Goal: Task Accomplishment & Management: Complete application form

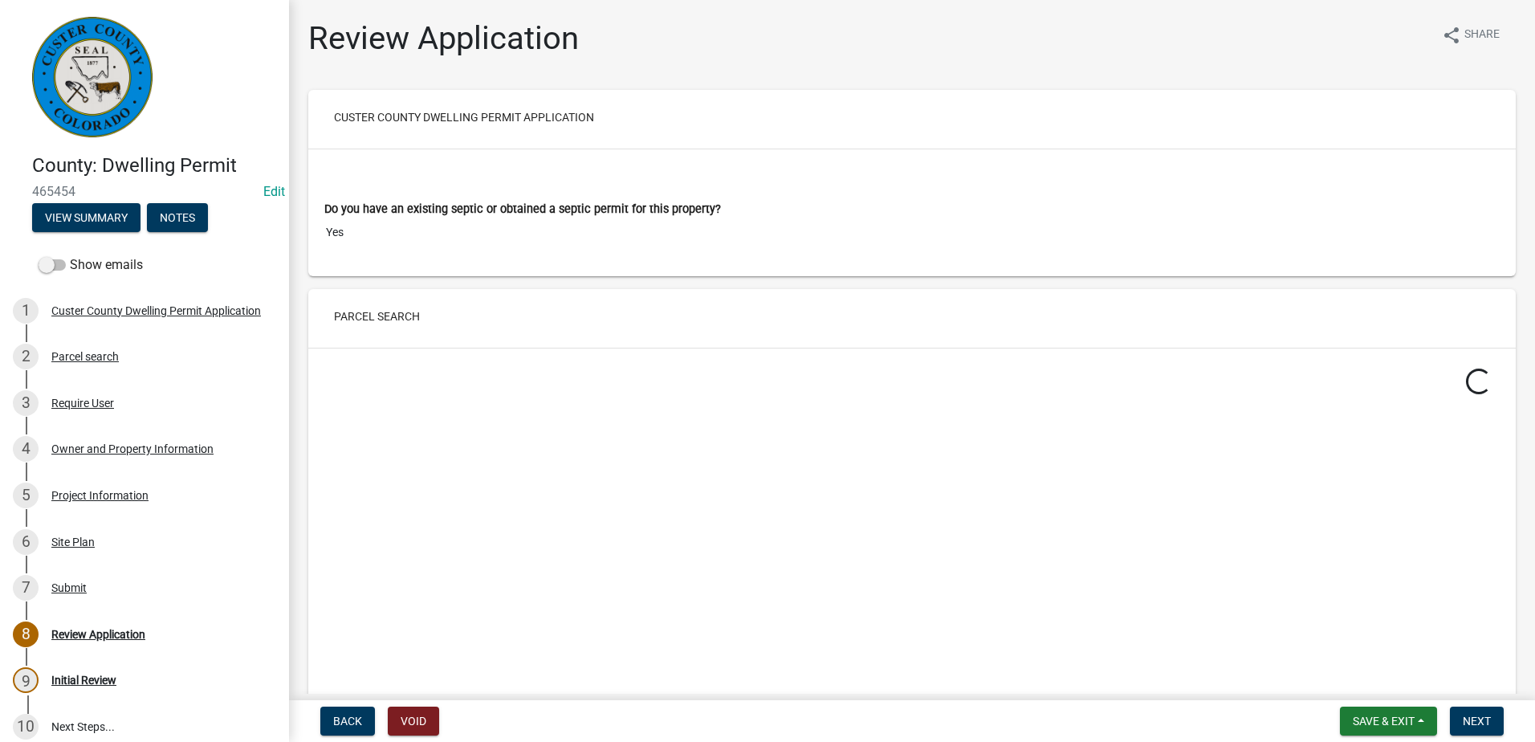
click at [105, 629] on div "Review Application" at bounding box center [98, 634] width 94 height 11
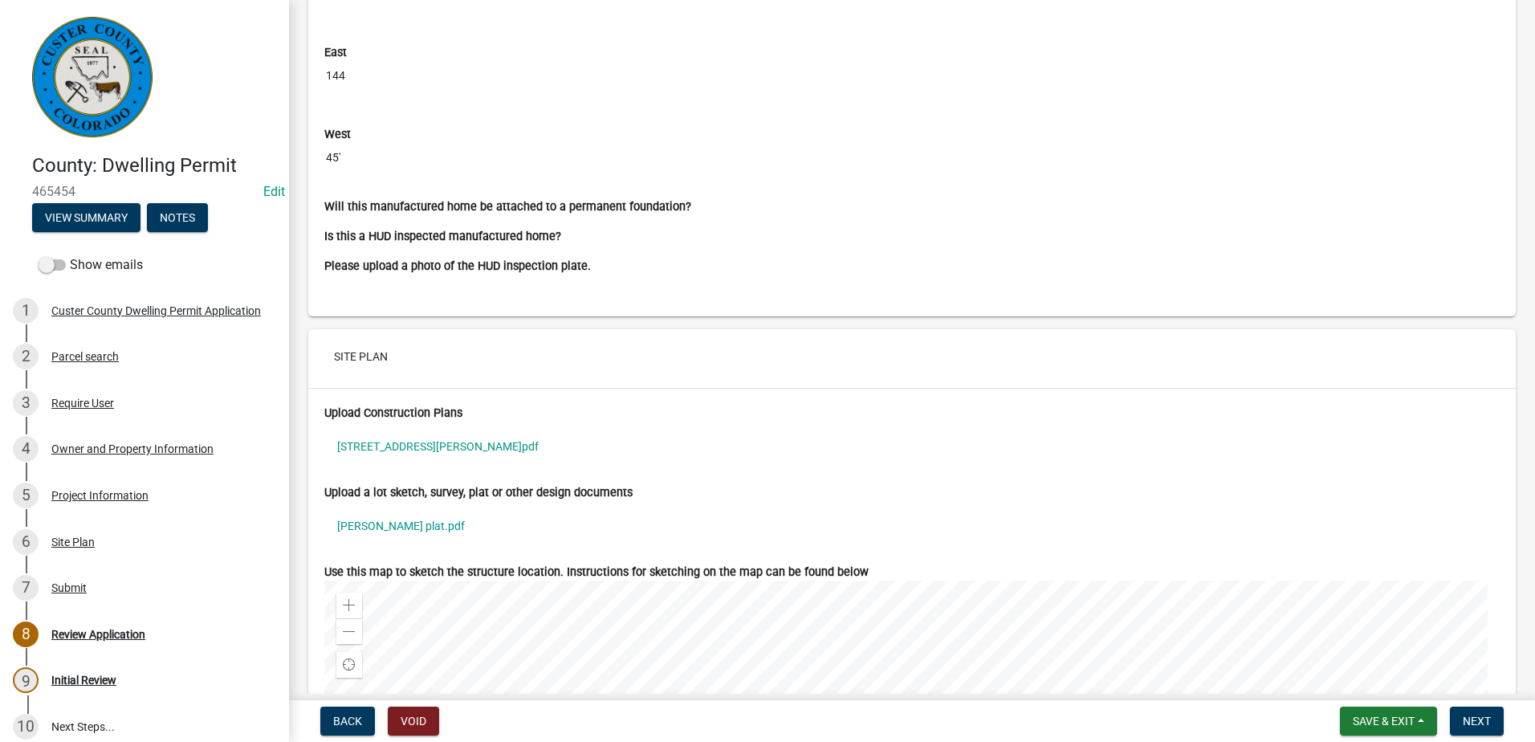
scroll to position [5381, 0]
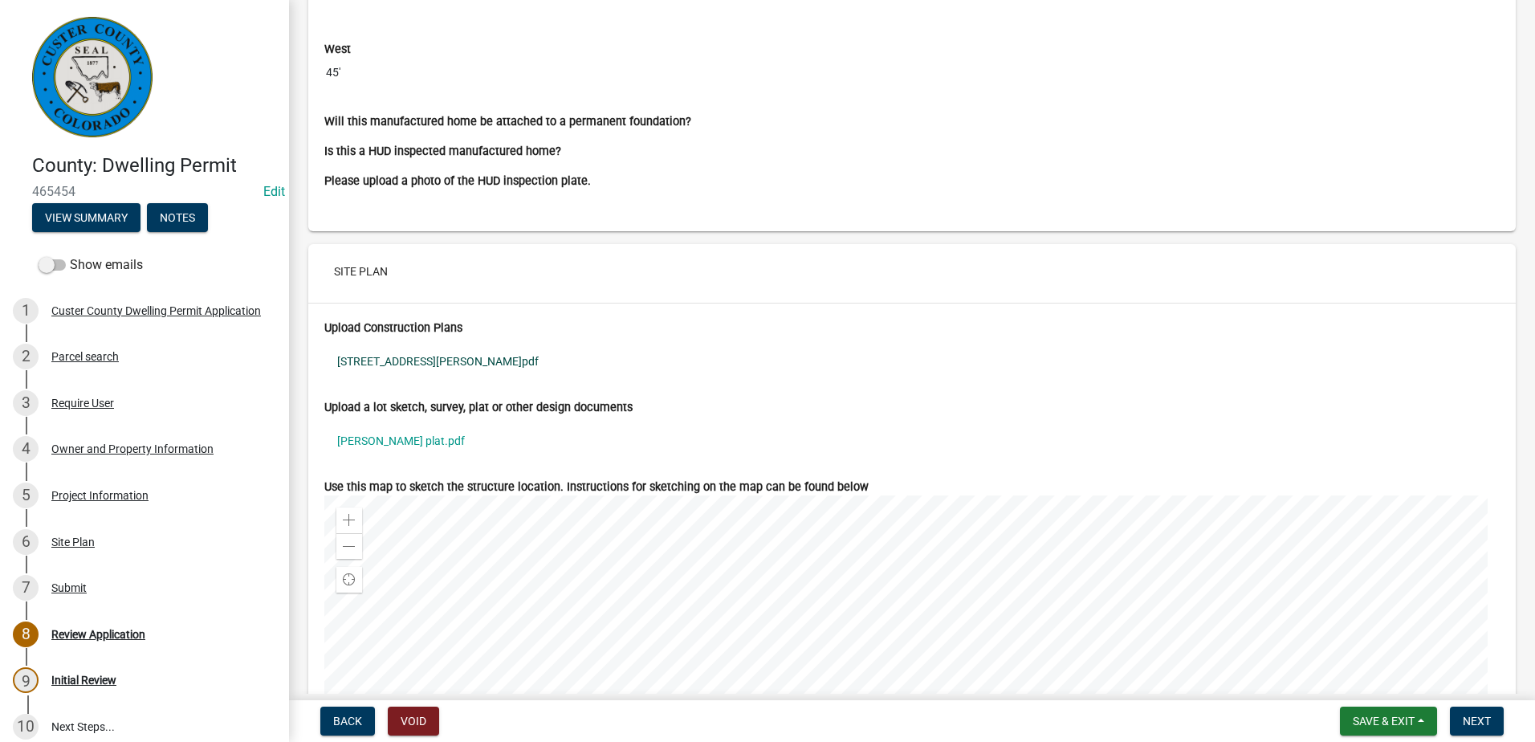
click at [390, 356] on link "[STREET_ADDRESS][PERSON_NAME]pdf" at bounding box center [912, 361] width 1176 height 37
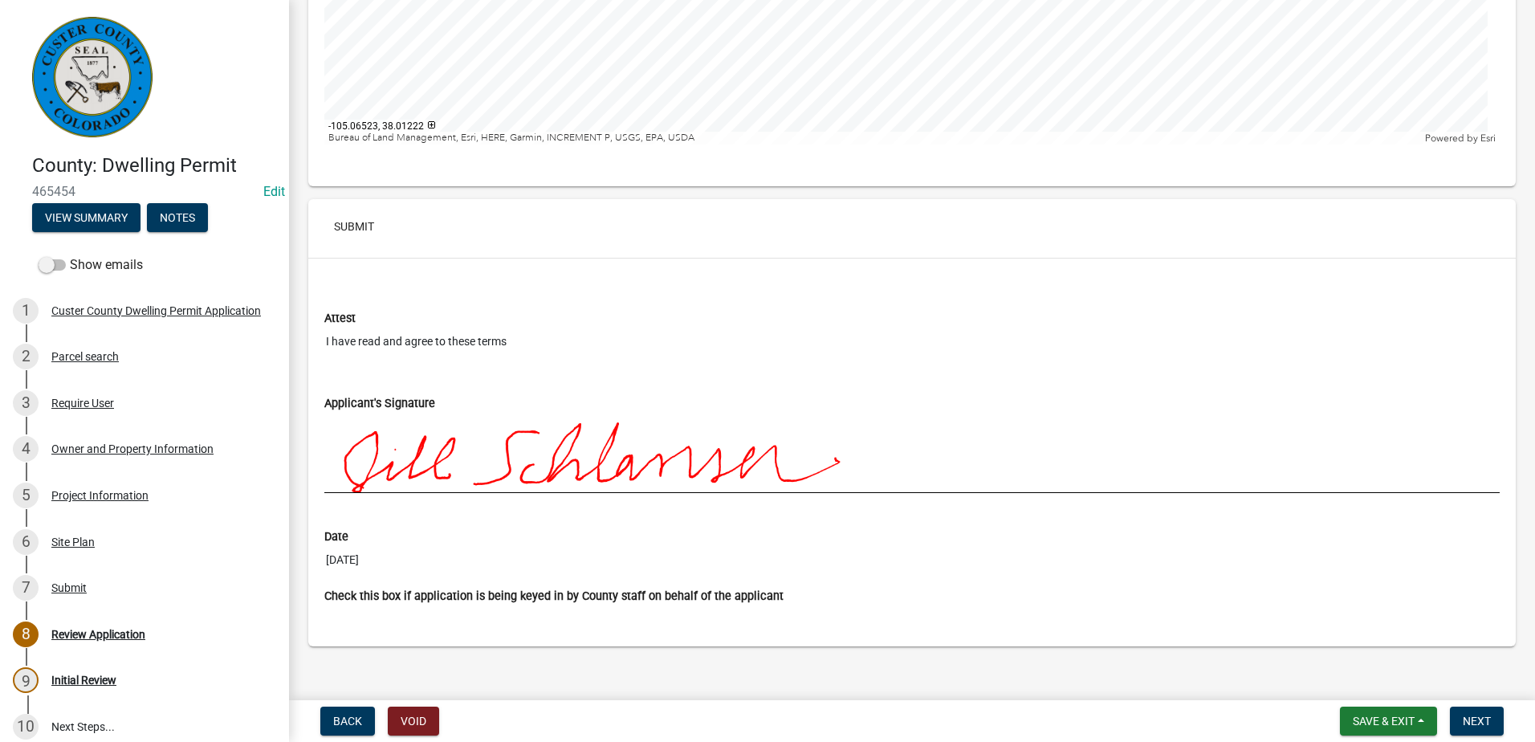
scroll to position [6148, 0]
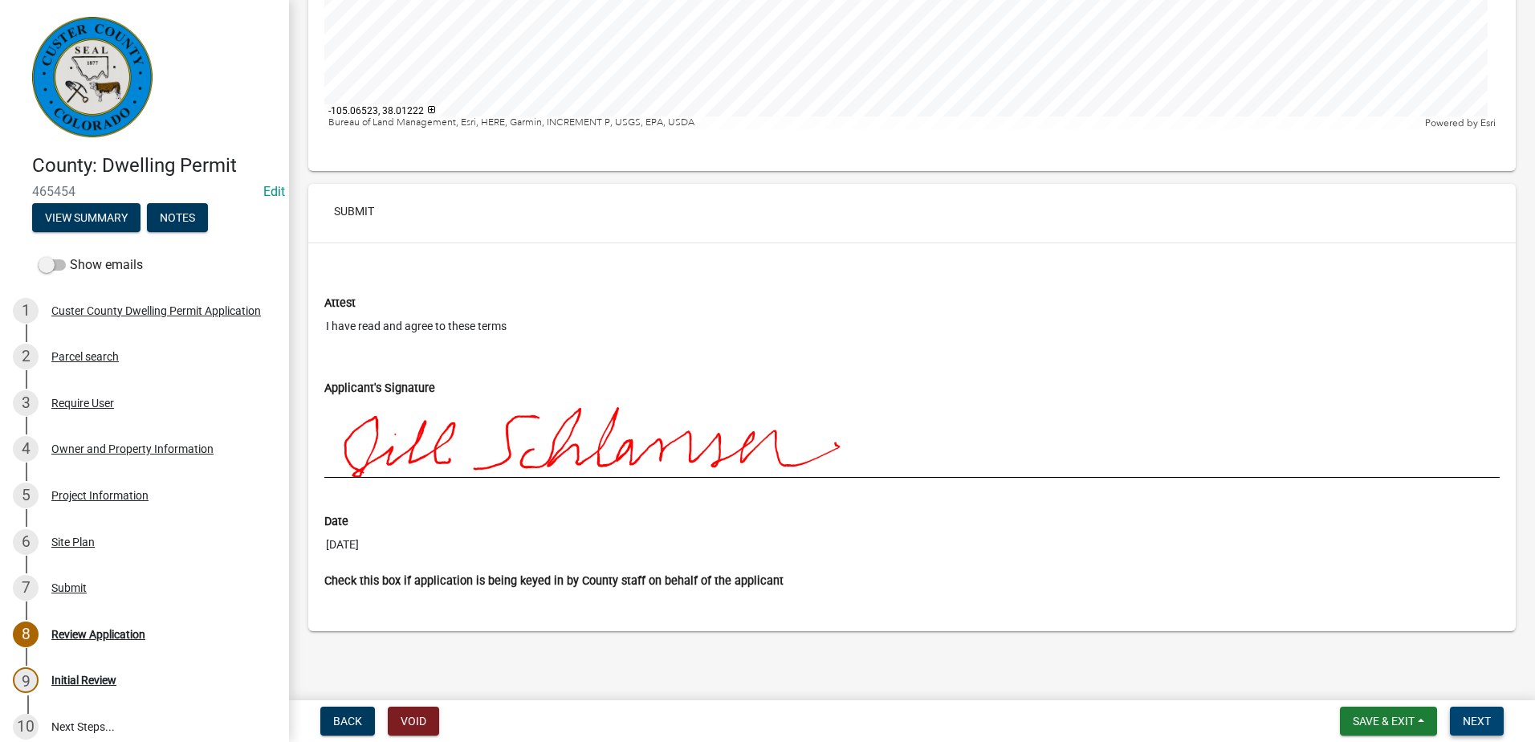
click at [1480, 720] on span "Next" at bounding box center [1477, 721] width 28 height 13
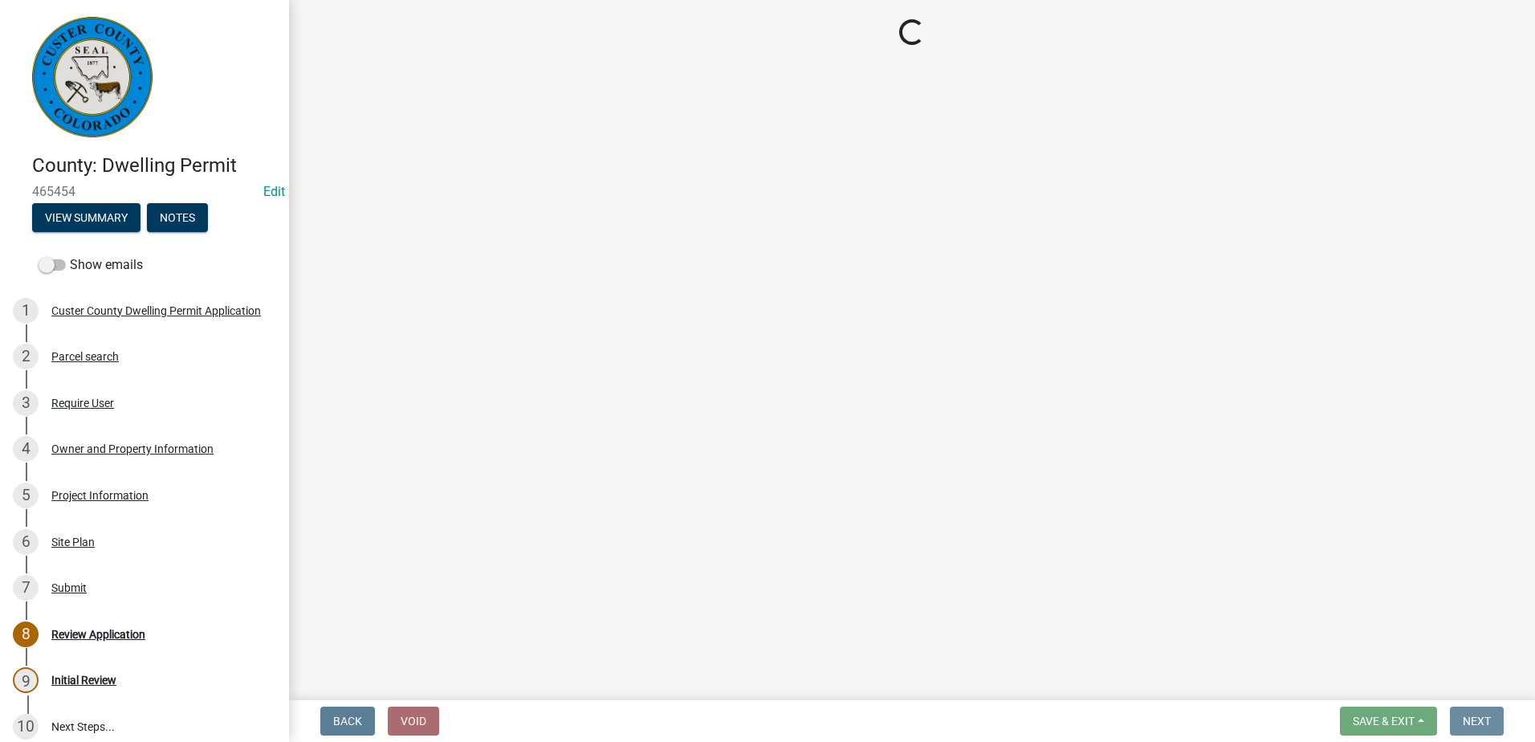
scroll to position [0, 0]
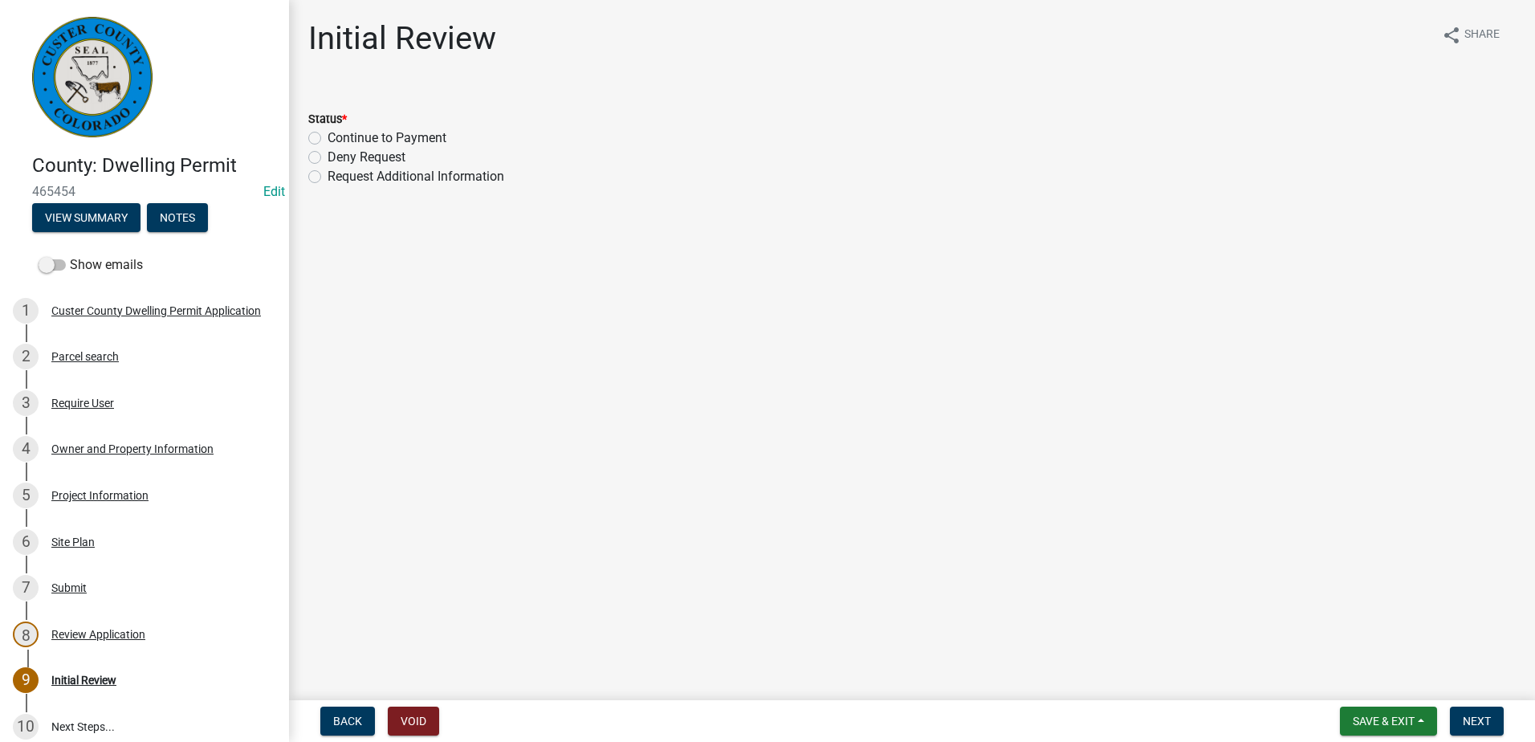
click at [328, 137] on label "Continue to Payment" at bounding box center [387, 137] width 119 height 19
click at [328, 137] on input "Continue to Payment" at bounding box center [333, 133] width 10 height 10
radio input "true"
click at [1485, 716] on span "Next" at bounding box center [1477, 721] width 28 height 13
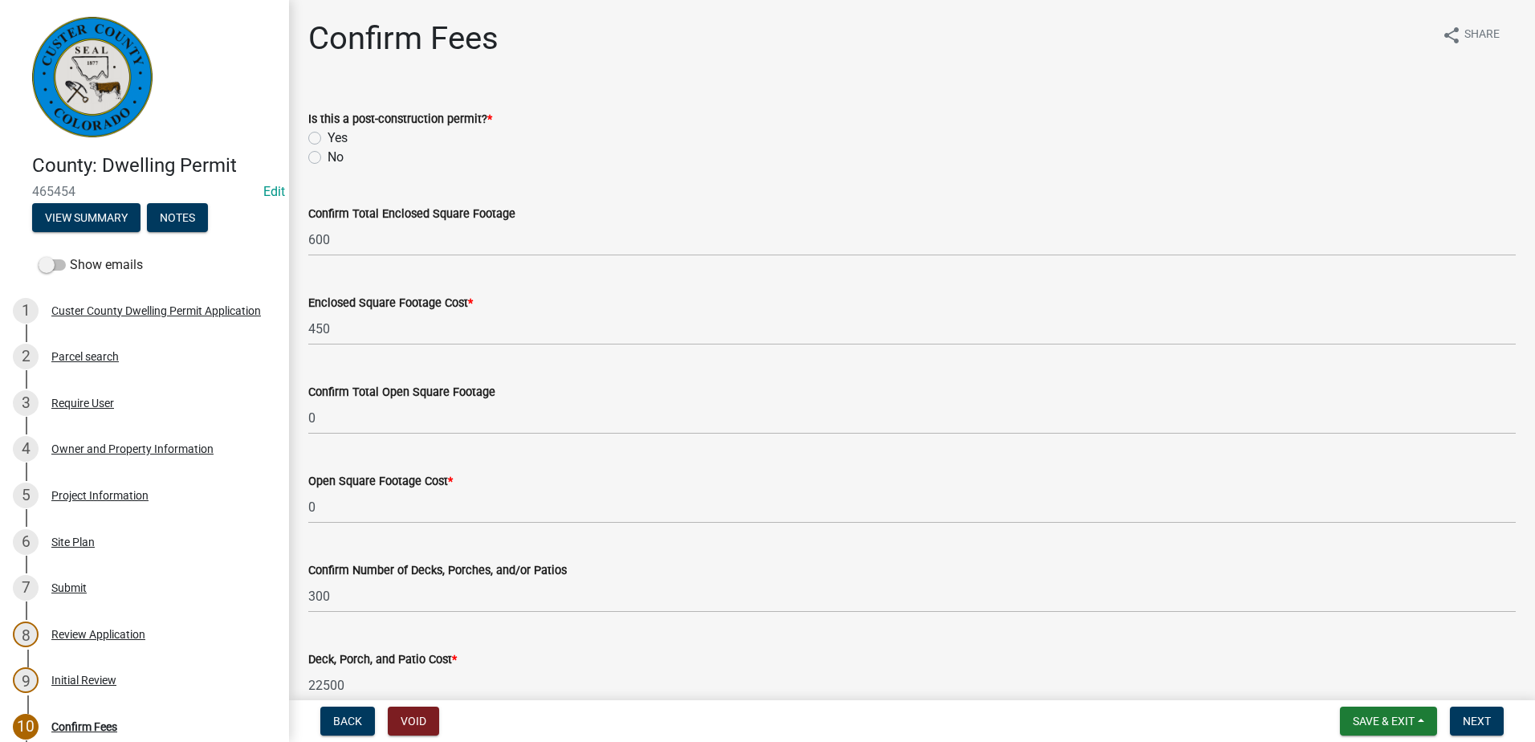
click at [328, 157] on label "No" at bounding box center [336, 157] width 16 height 19
click at [328, 157] on input "No" at bounding box center [333, 153] width 10 height 10
radio input "true"
click at [71, 491] on div "Project Information" at bounding box center [99, 495] width 97 height 11
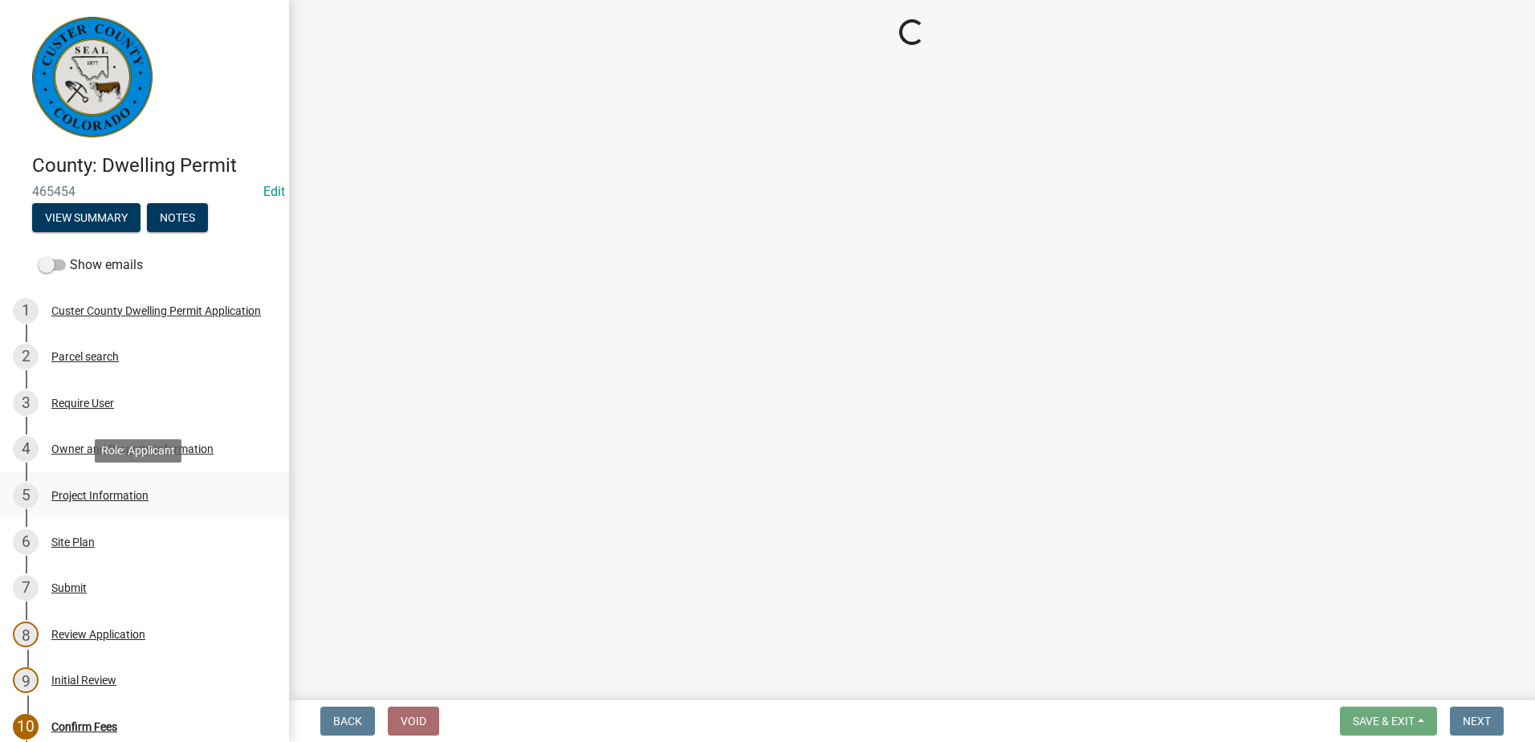
select select "CO"
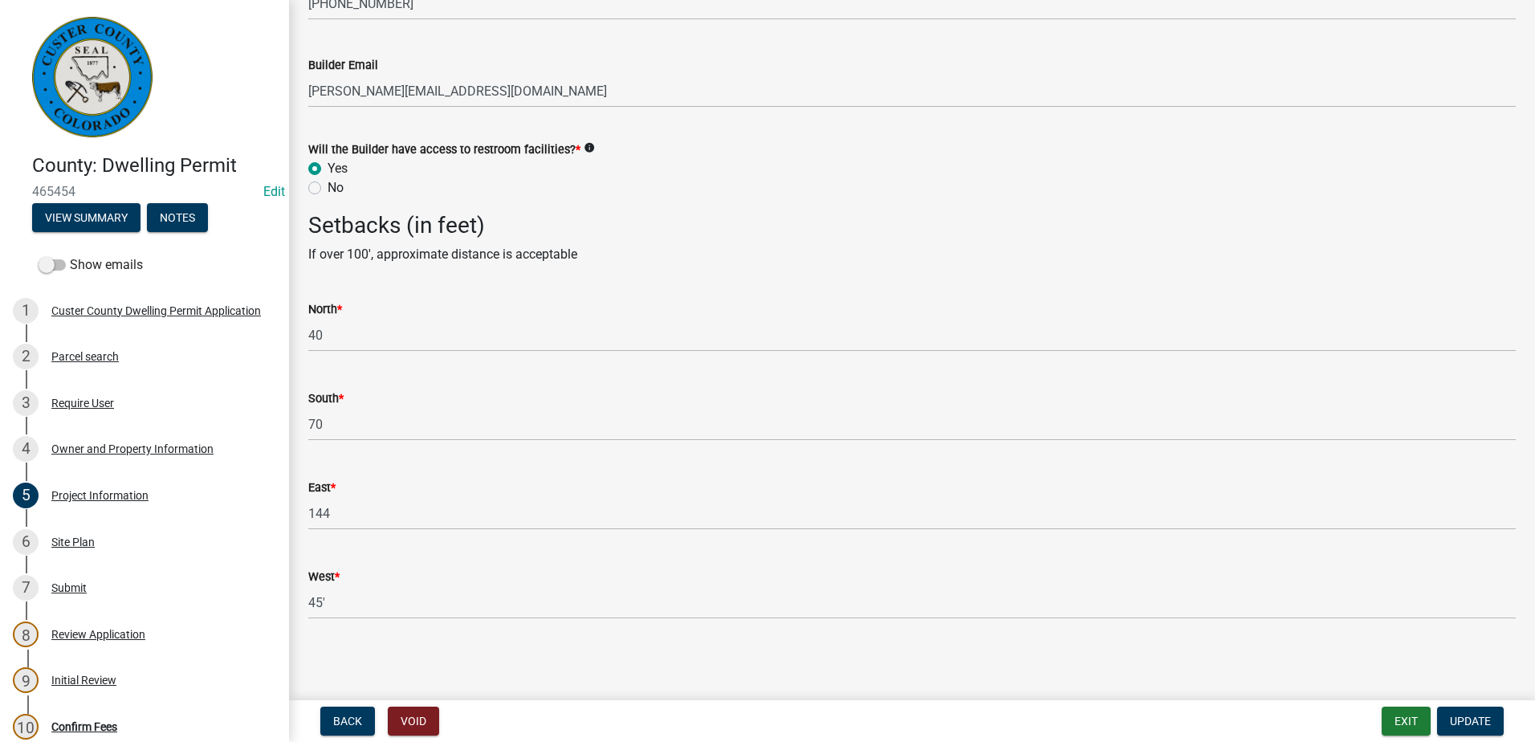
scroll to position [2740, 0]
click at [121, 631] on div "Review Application" at bounding box center [98, 634] width 94 height 11
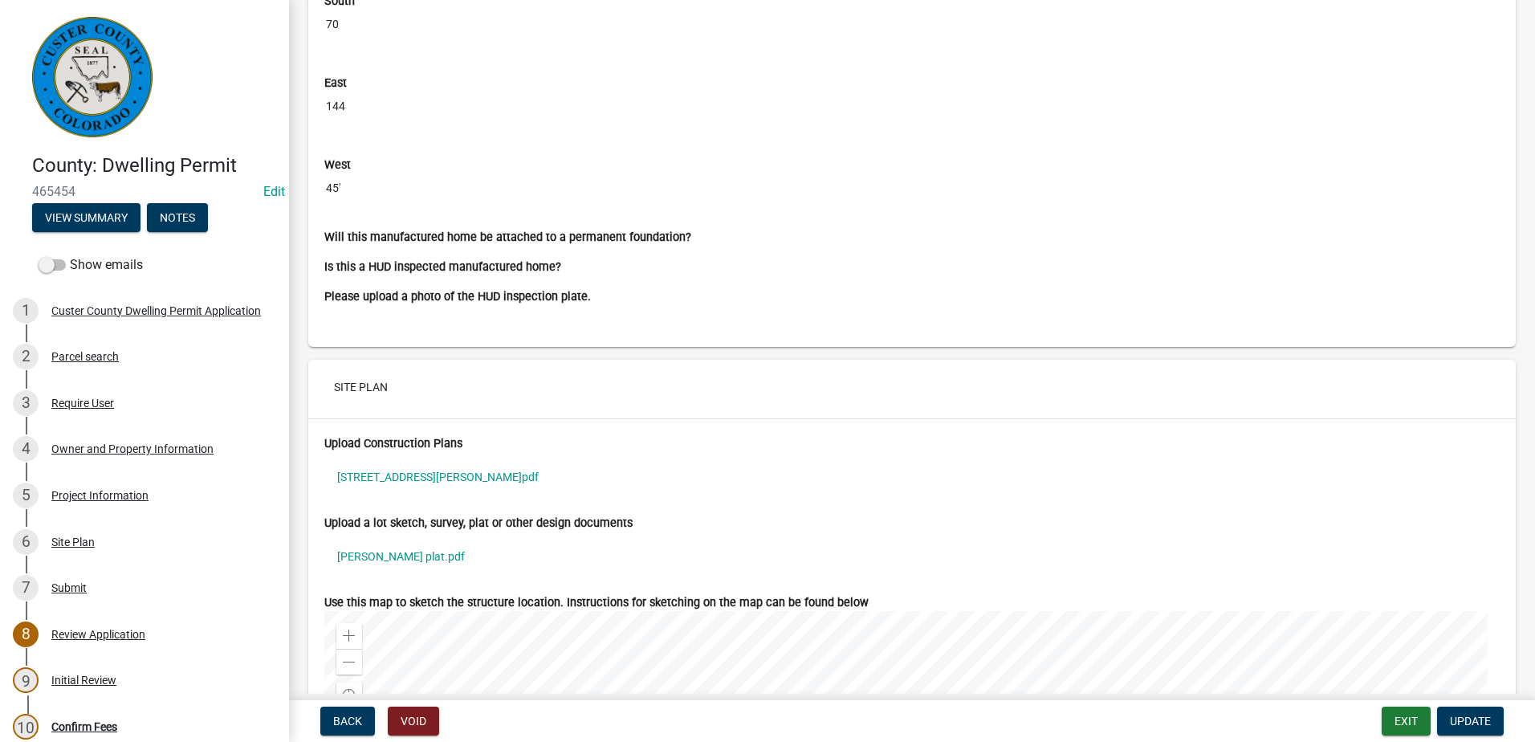
scroll to position [5381, 0]
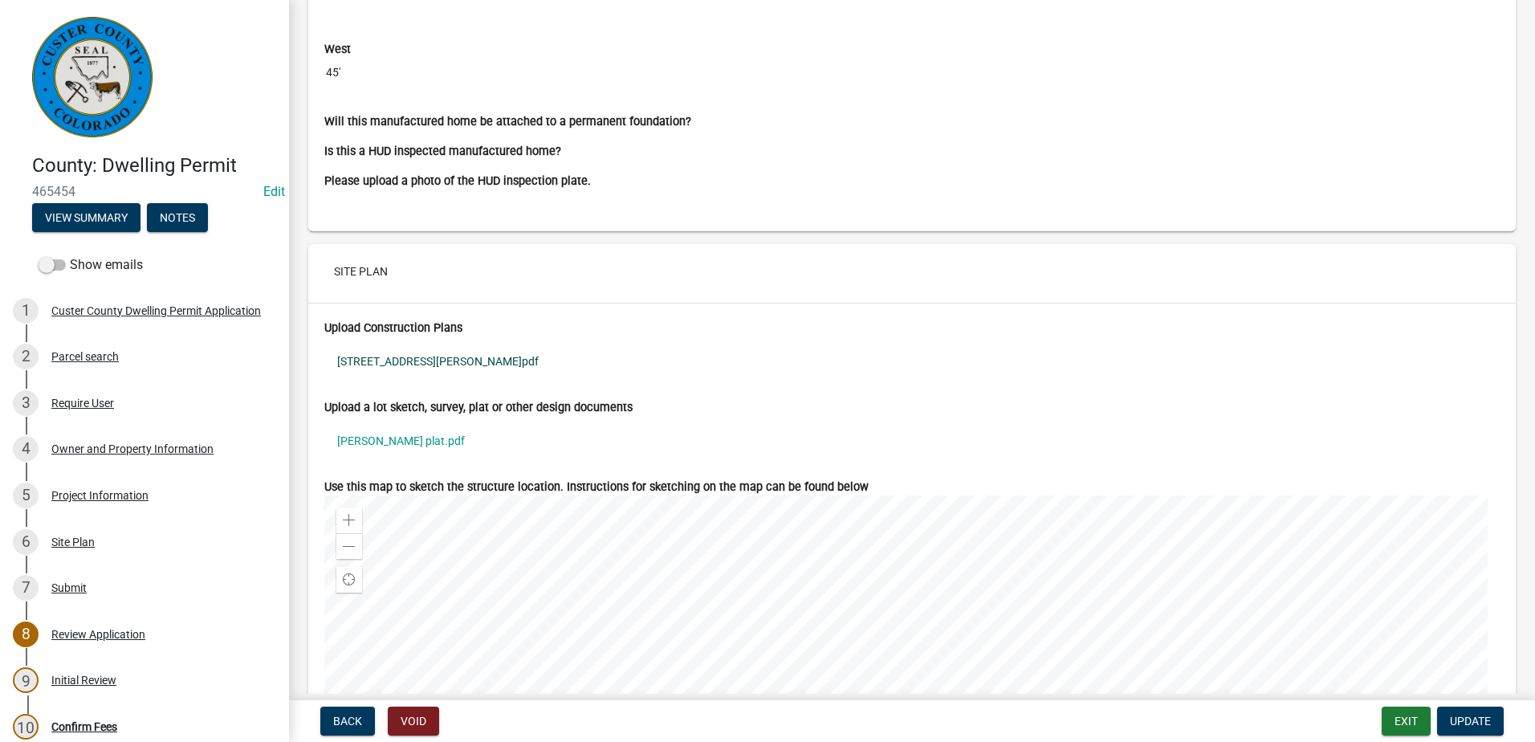
click at [406, 359] on link "[STREET_ADDRESS][PERSON_NAME]pdf" at bounding box center [912, 361] width 1176 height 37
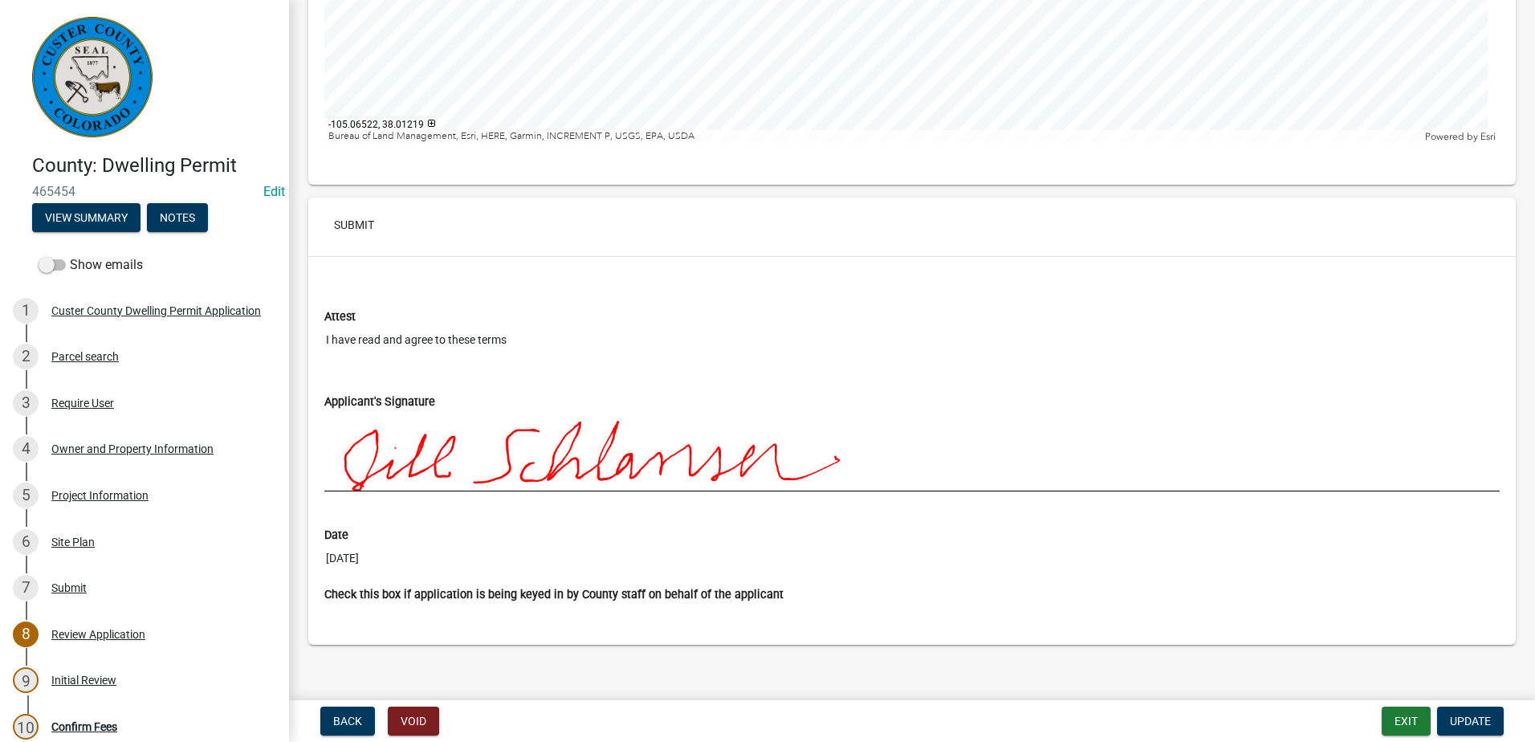
scroll to position [6148, 0]
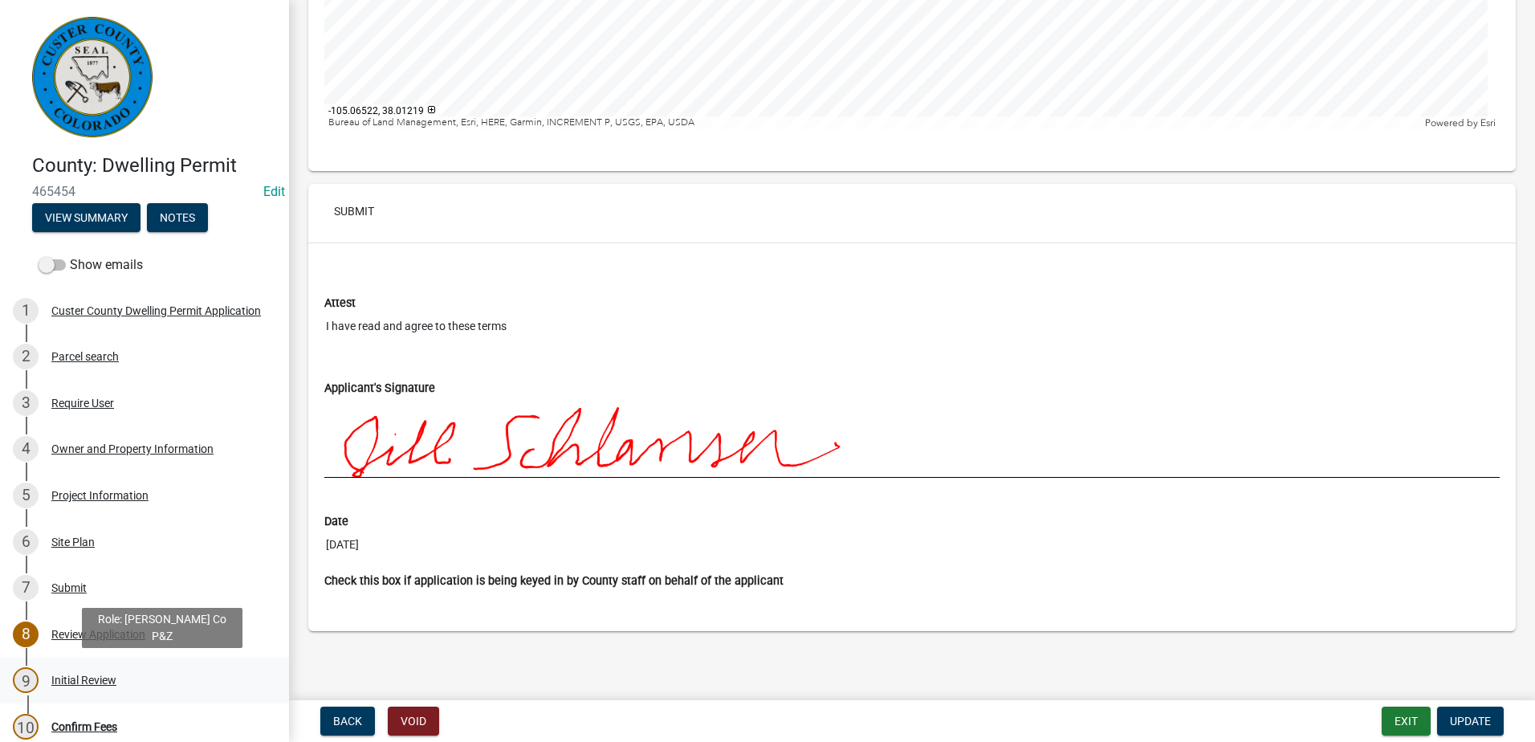
click at [98, 672] on div "9 Initial Review" at bounding box center [138, 680] width 251 height 26
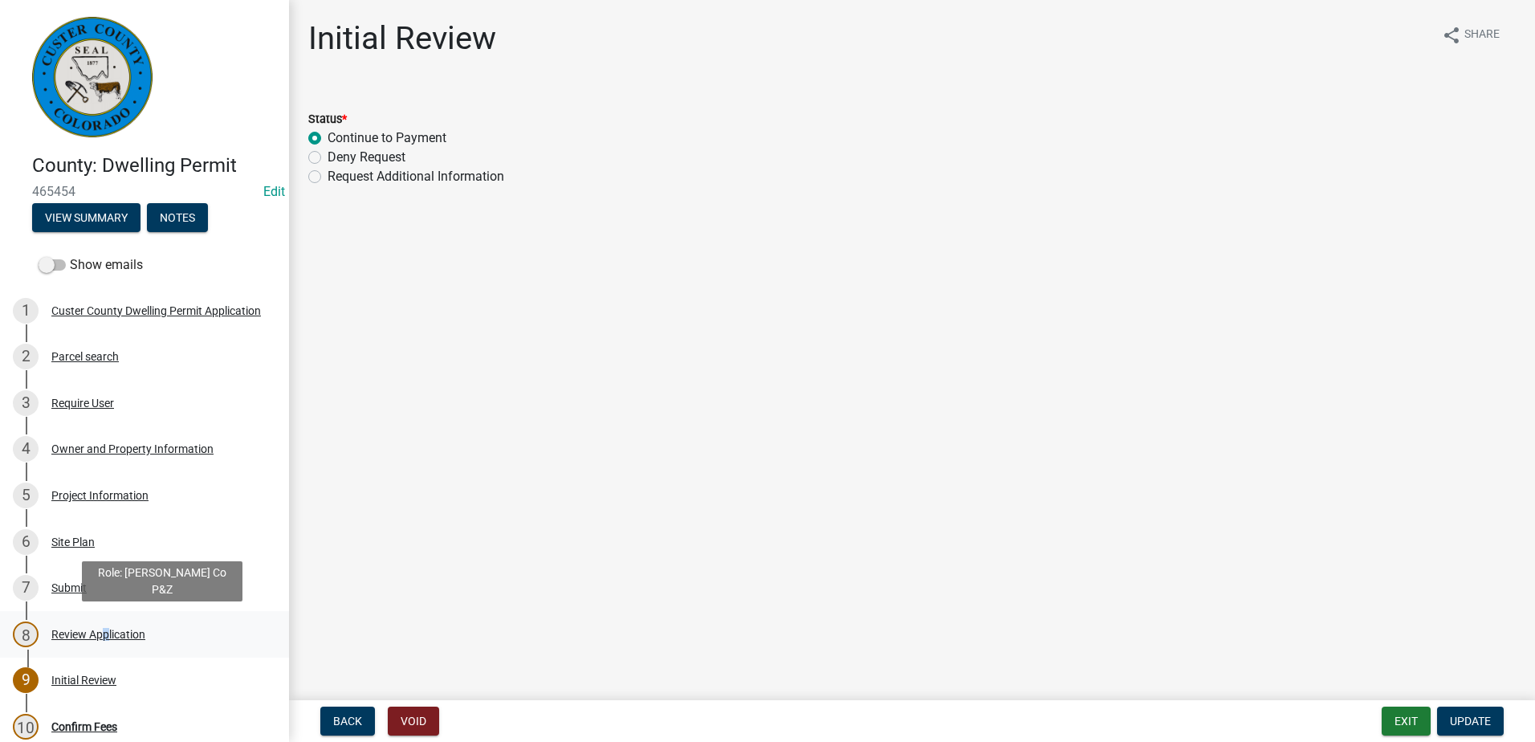
click at [101, 632] on div "Review Application" at bounding box center [98, 634] width 94 height 11
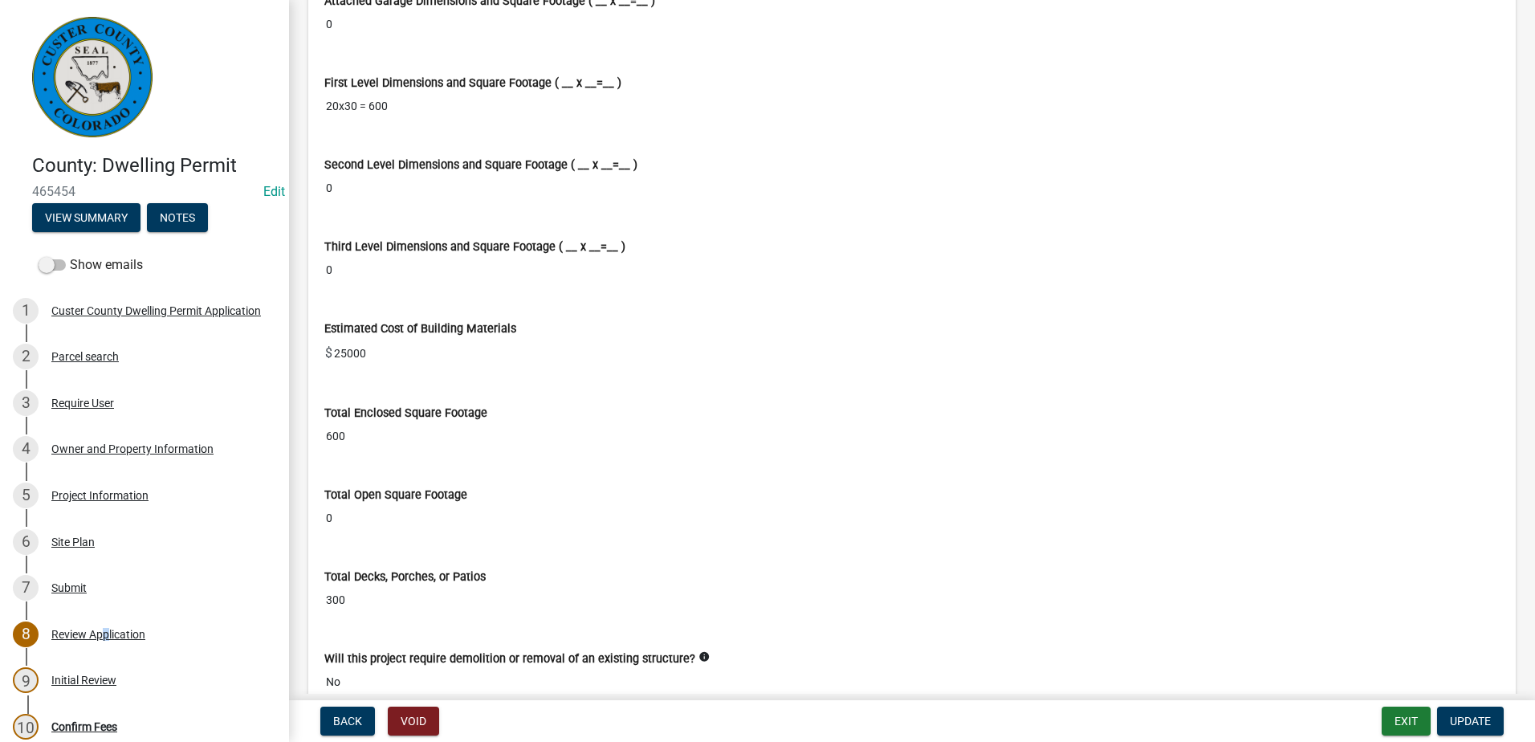
scroll to position [3534, 0]
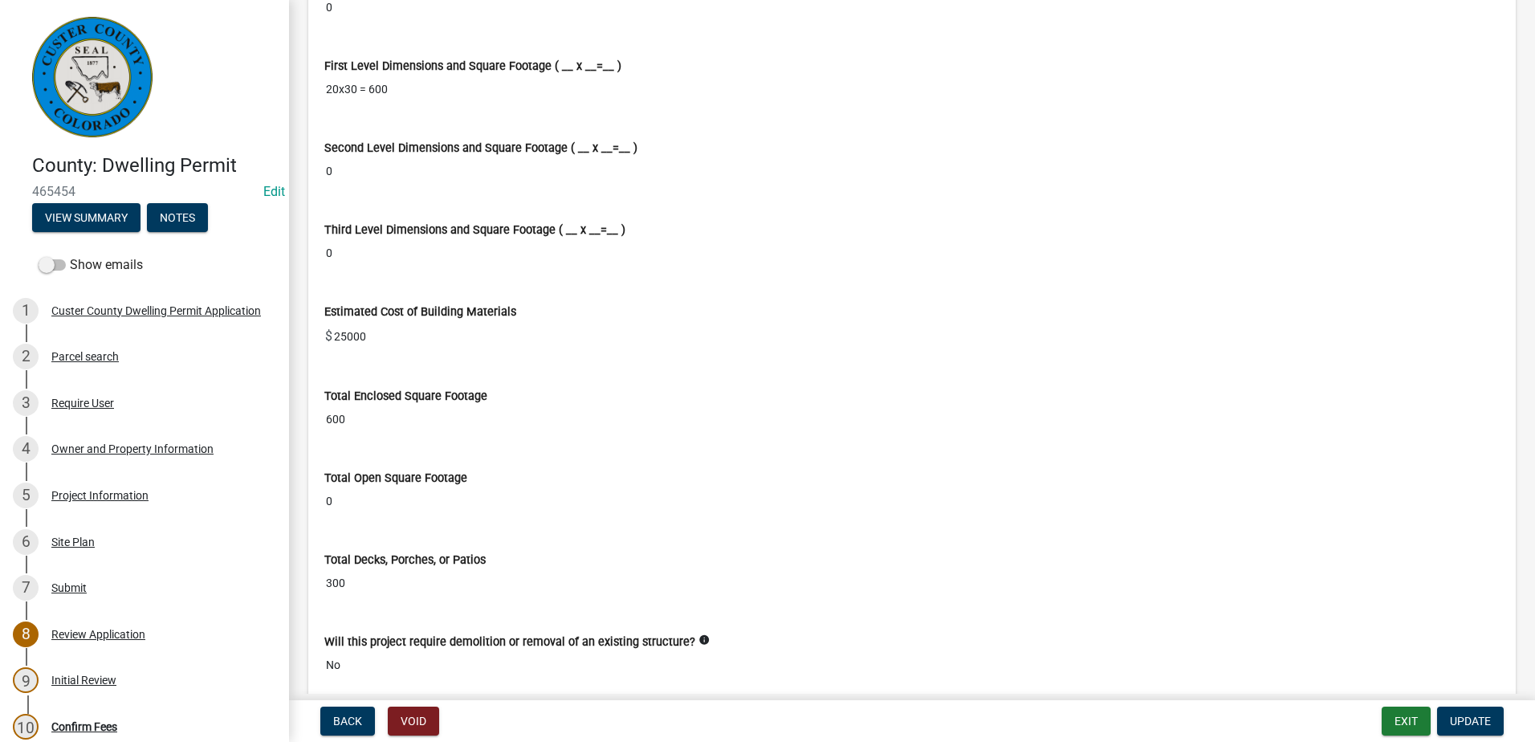
click at [337, 504] on input "0" at bounding box center [912, 502] width 1176 height 30
click at [371, 473] on label "Total Open Square Footage" at bounding box center [395, 478] width 143 height 11
click at [371, 487] on input "0" at bounding box center [912, 502] width 1176 height 30
click at [334, 502] on input "0" at bounding box center [912, 502] width 1176 height 30
click at [101, 490] on div "Project Information" at bounding box center [99, 495] width 97 height 11
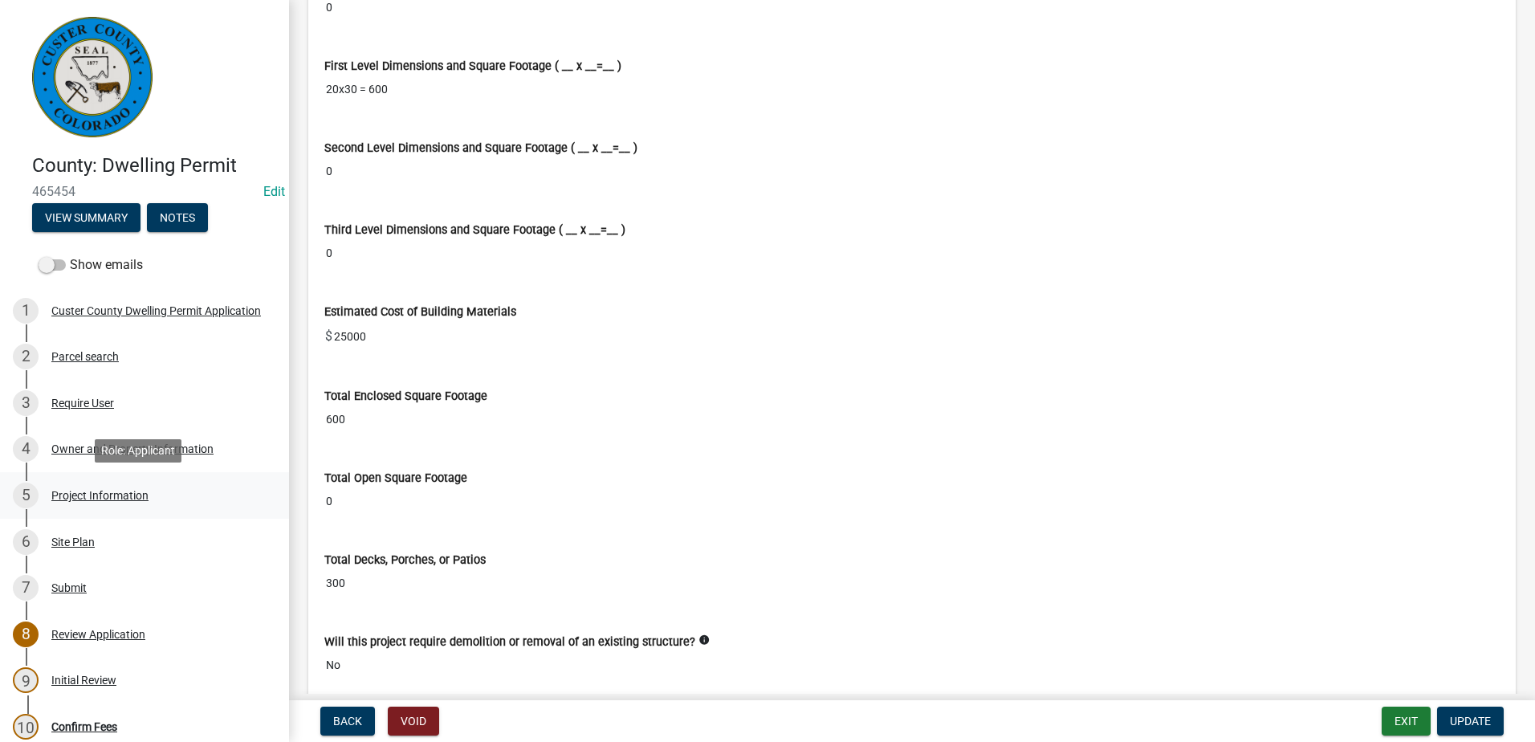
scroll to position [0, 0]
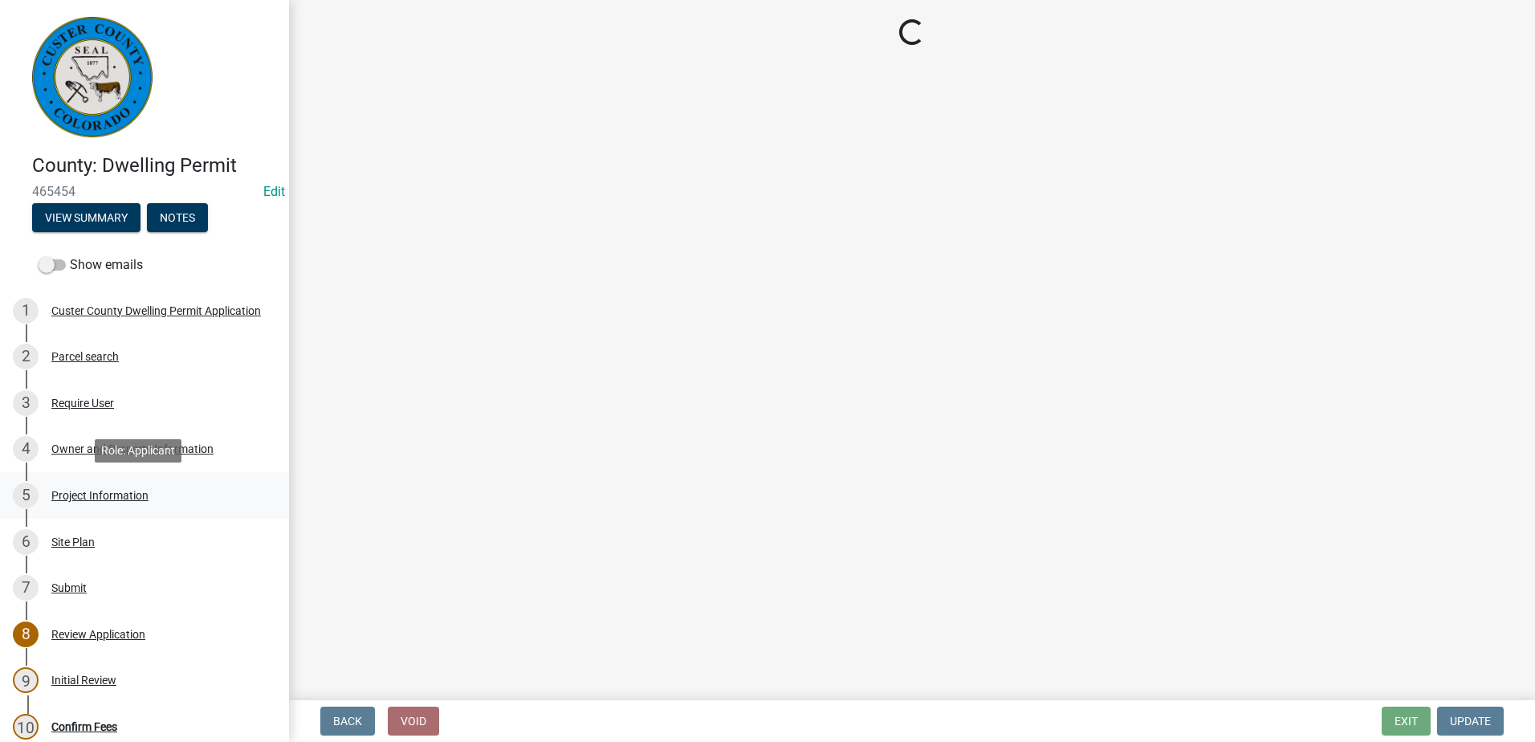
select select "CO"
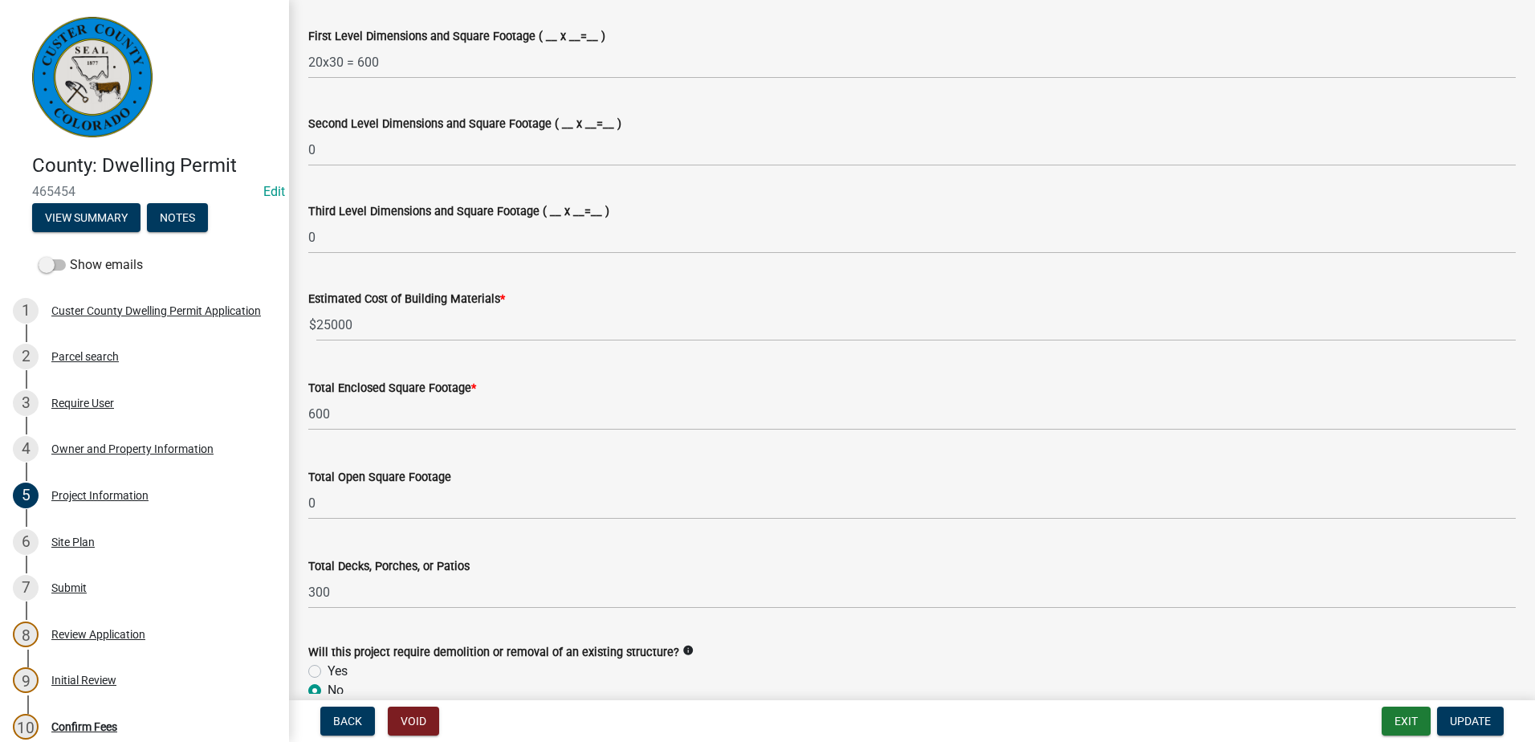
scroll to position [1205, 0]
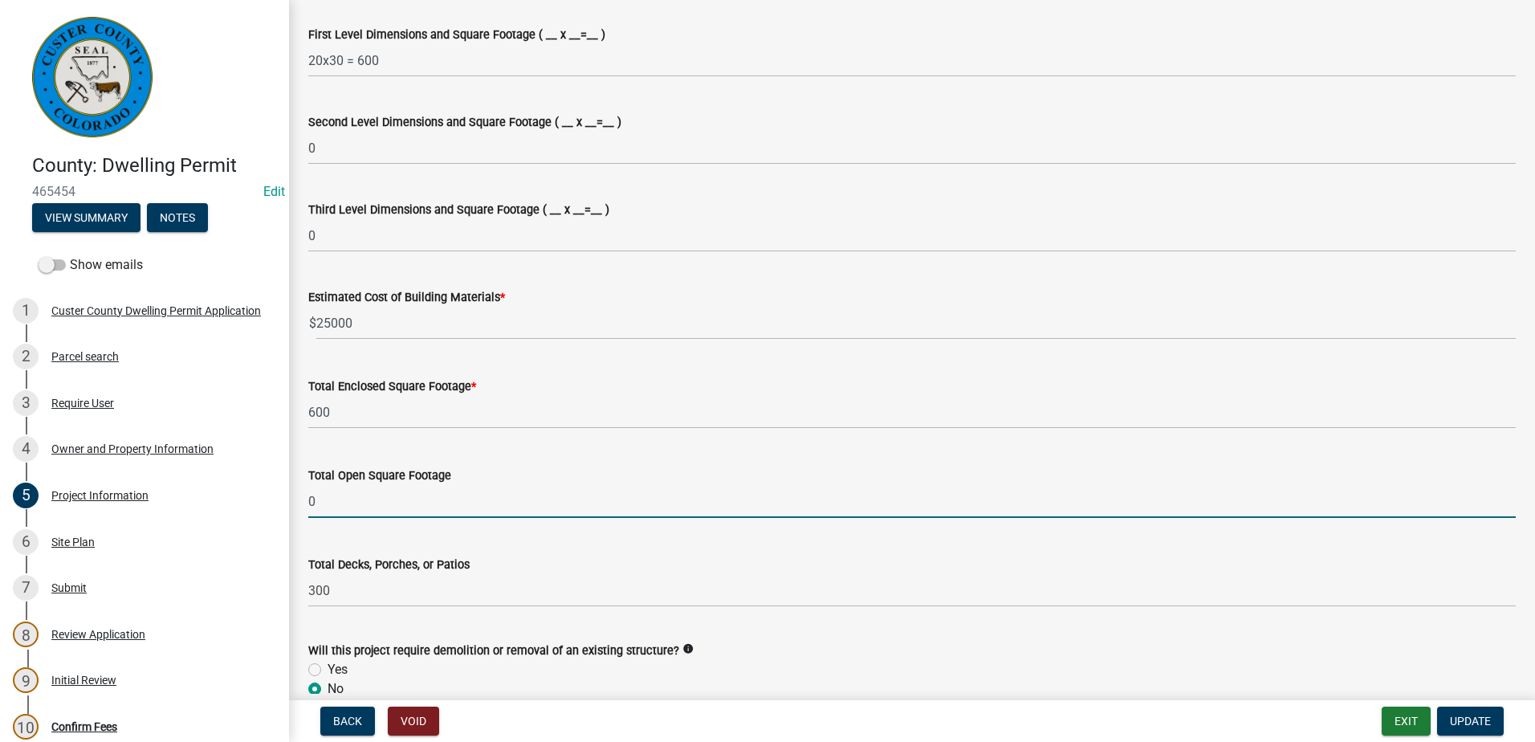
click at [323, 500] on input "0" at bounding box center [912, 501] width 1208 height 33
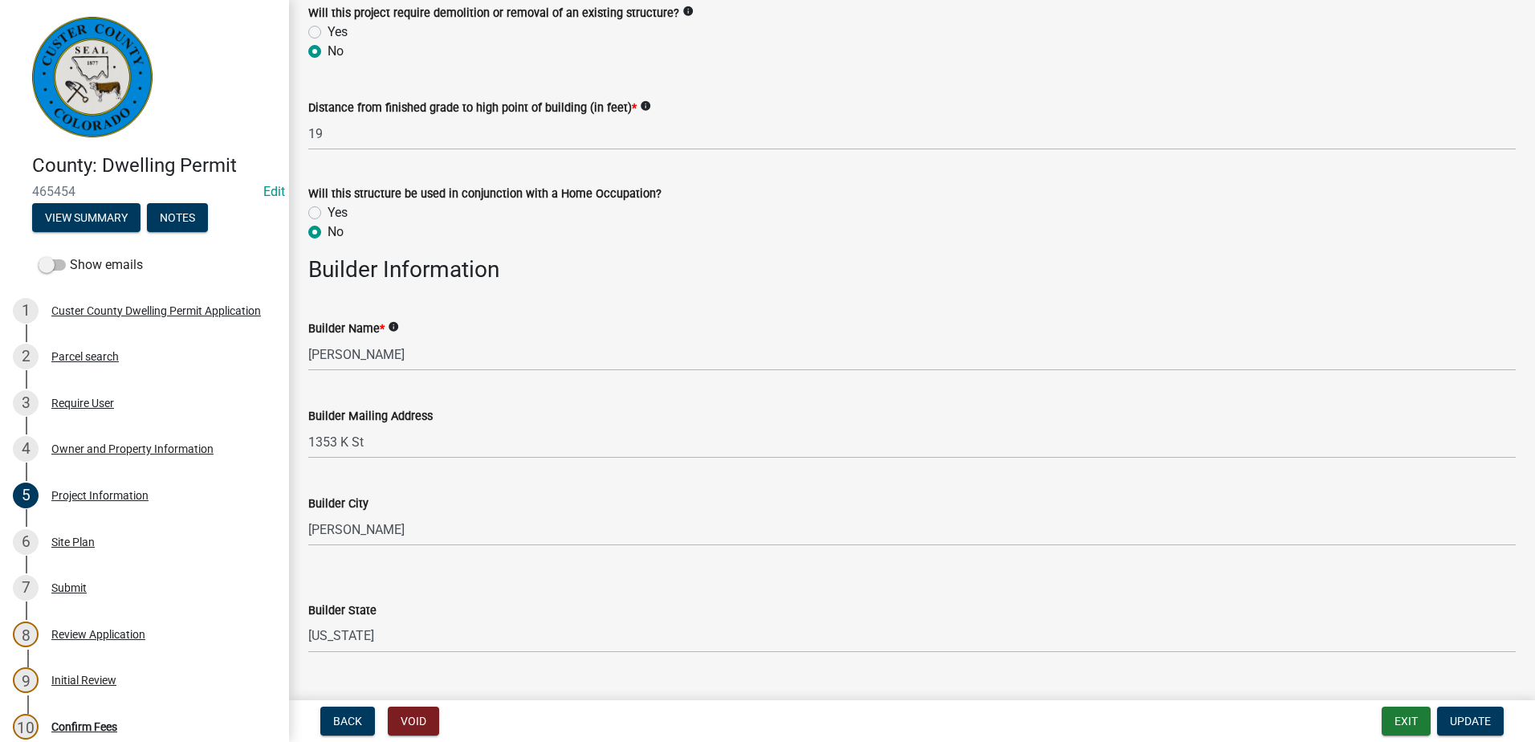
scroll to position [1847, 0]
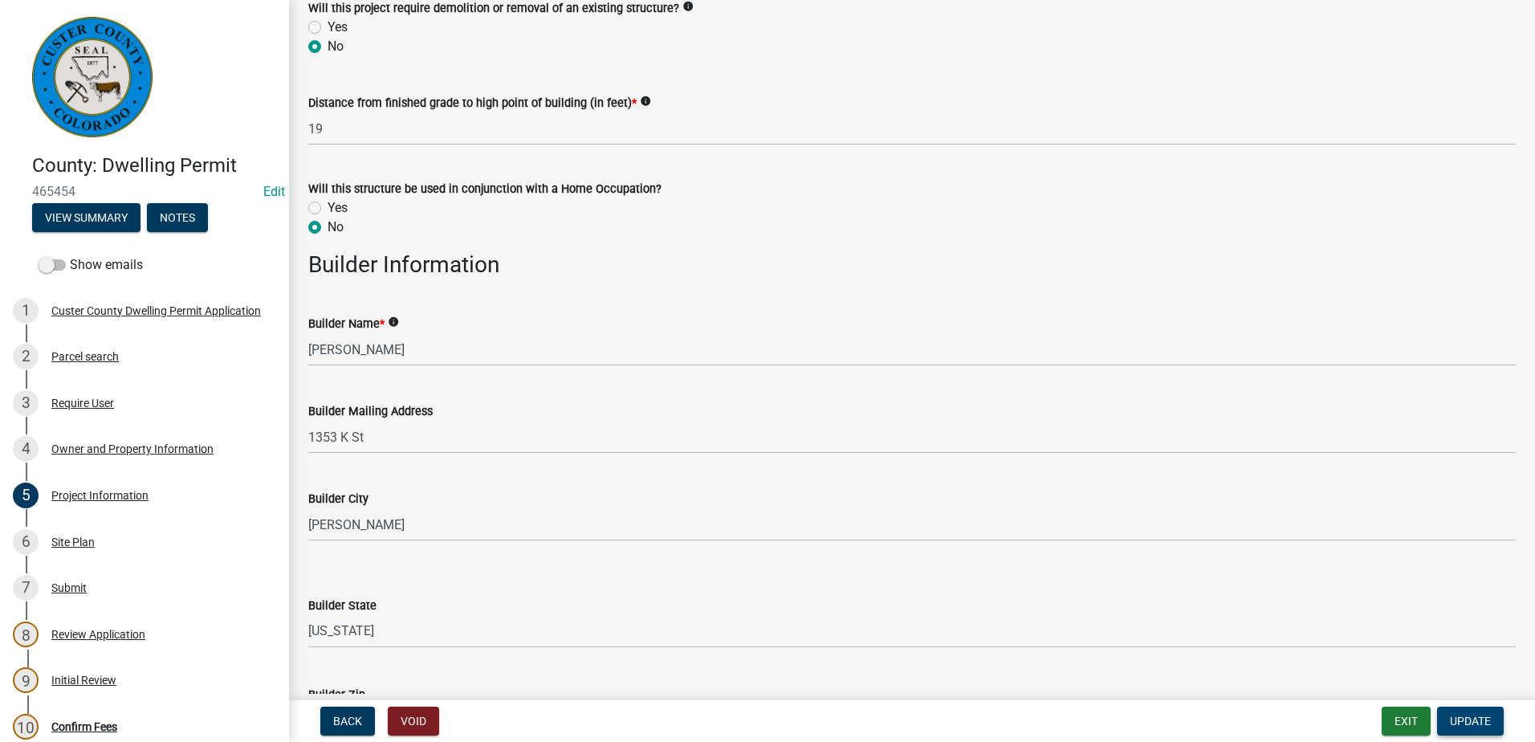
type input "263"
click at [1483, 715] on span "Update" at bounding box center [1470, 721] width 41 height 13
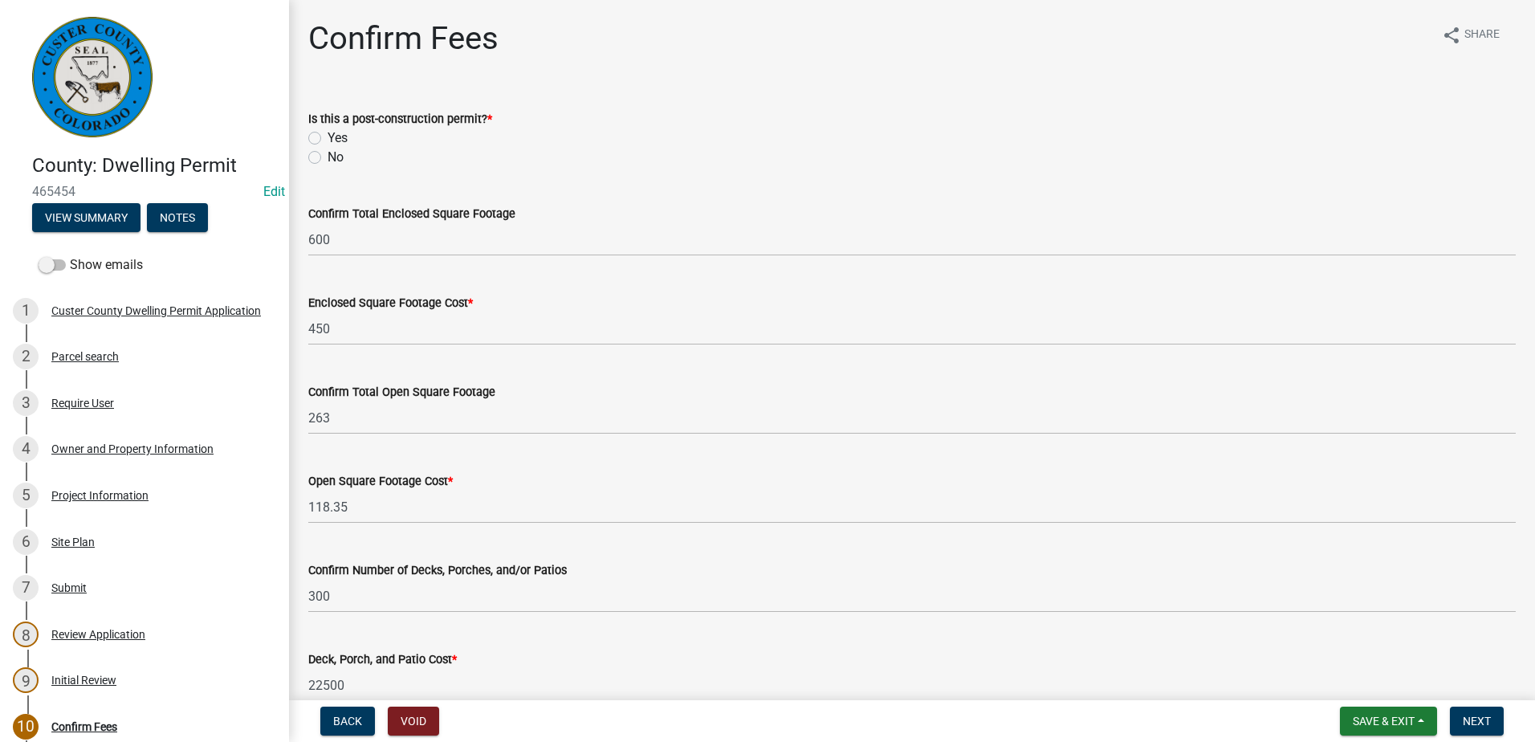
click at [328, 156] on label "No" at bounding box center [336, 157] width 16 height 19
click at [328, 156] on input "No" at bounding box center [333, 153] width 10 height 10
radio input "true"
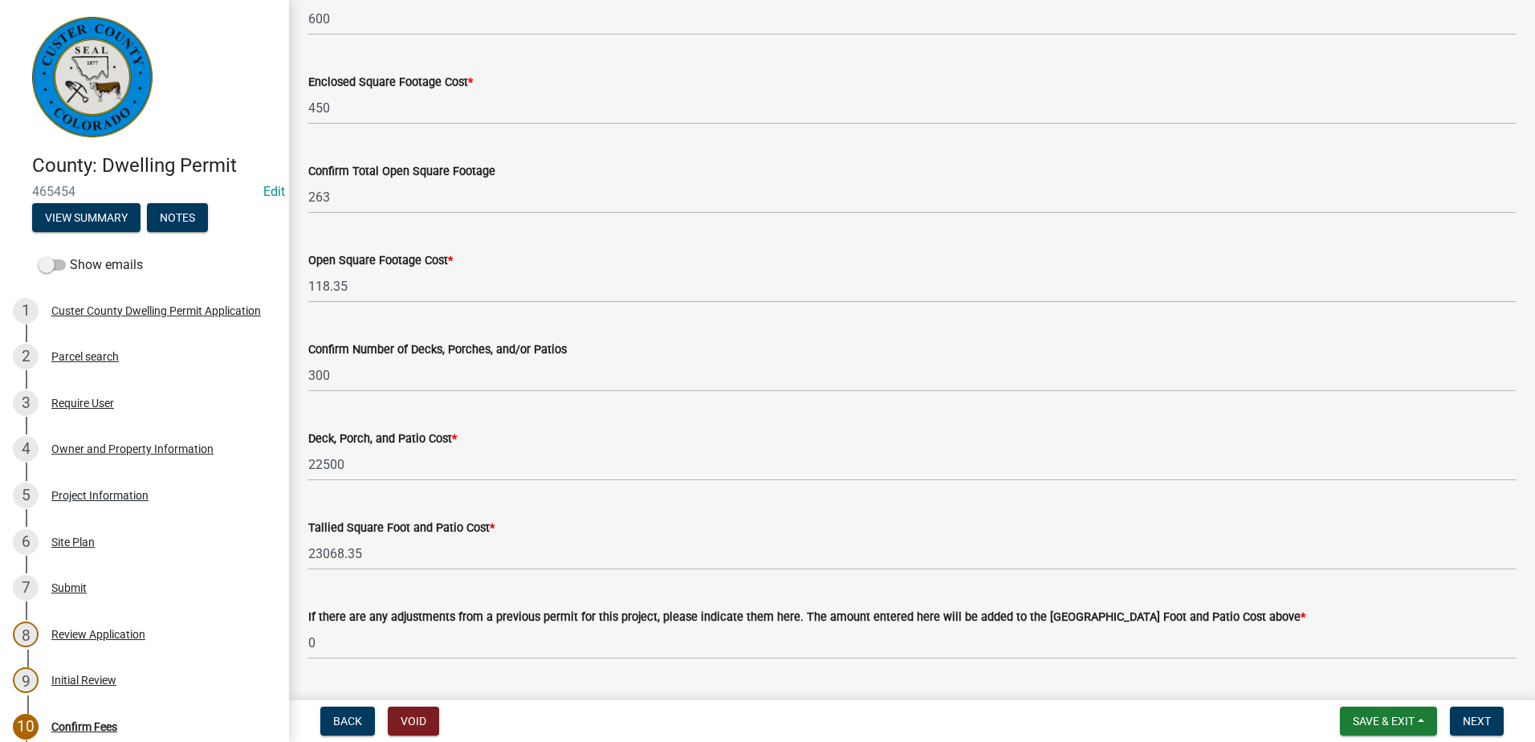
scroll to position [241, 0]
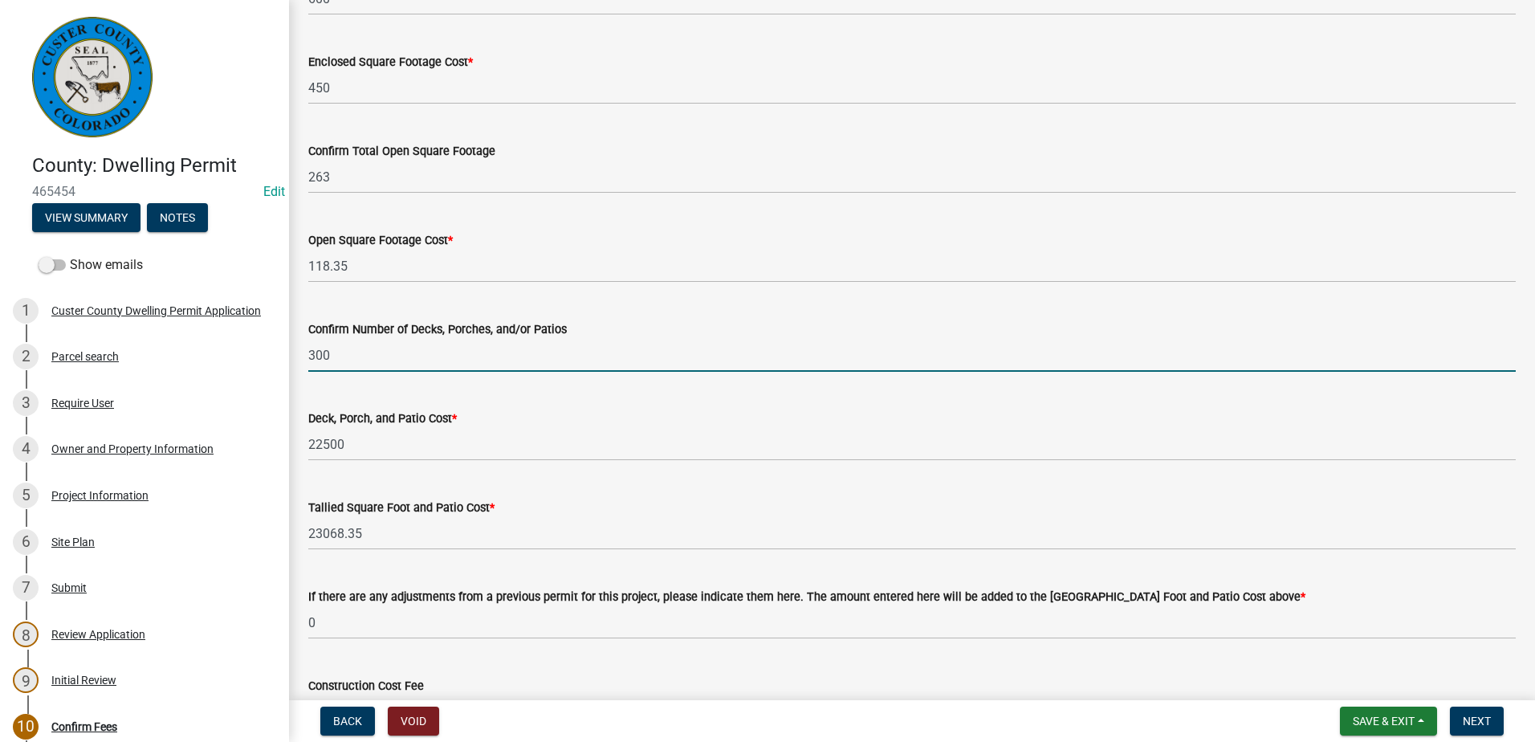
click at [335, 357] on input "300" at bounding box center [912, 355] width 1208 height 33
type input "3"
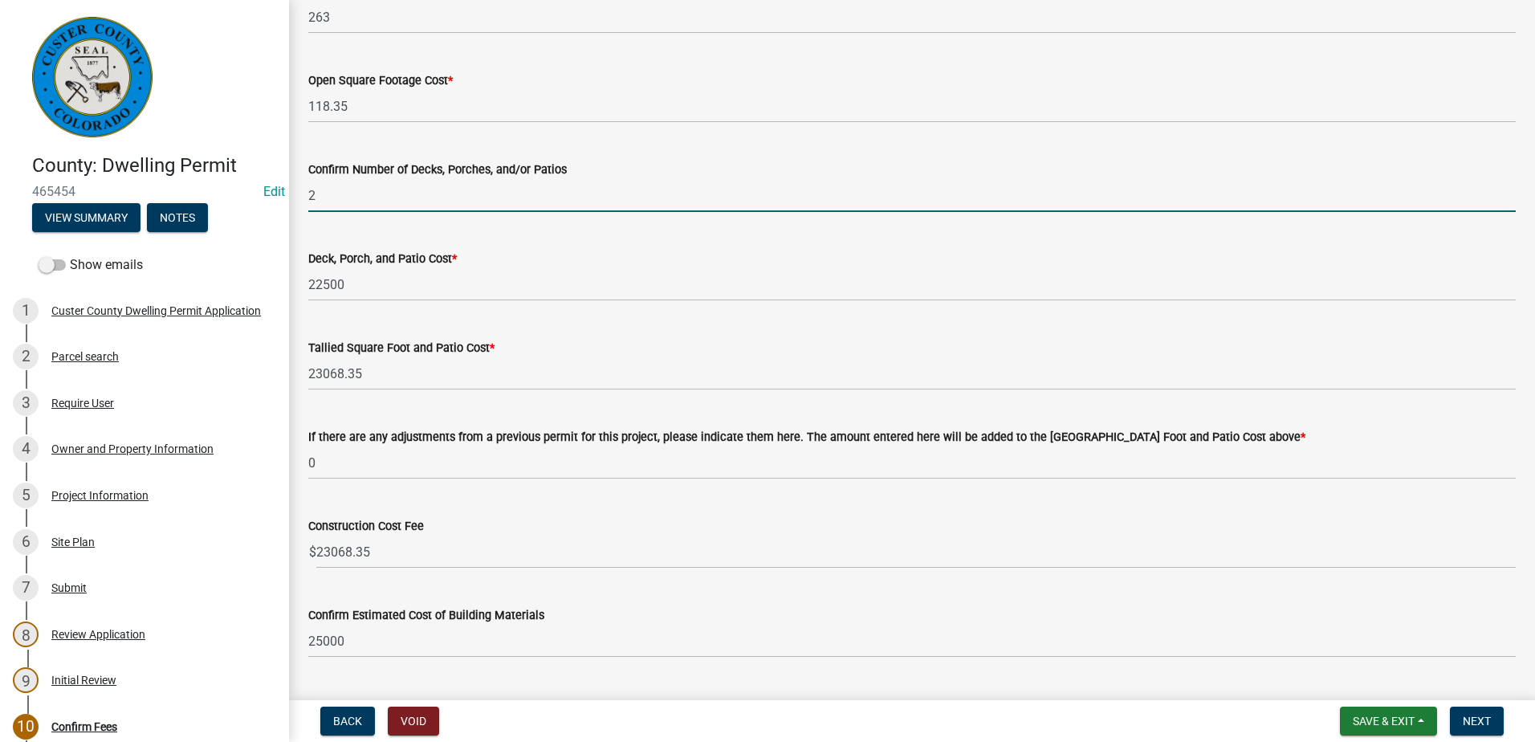
scroll to position [402, 0]
type input "2"
click at [1381, 712] on button "Save & Exit" at bounding box center [1388, 721] width 97 height 29
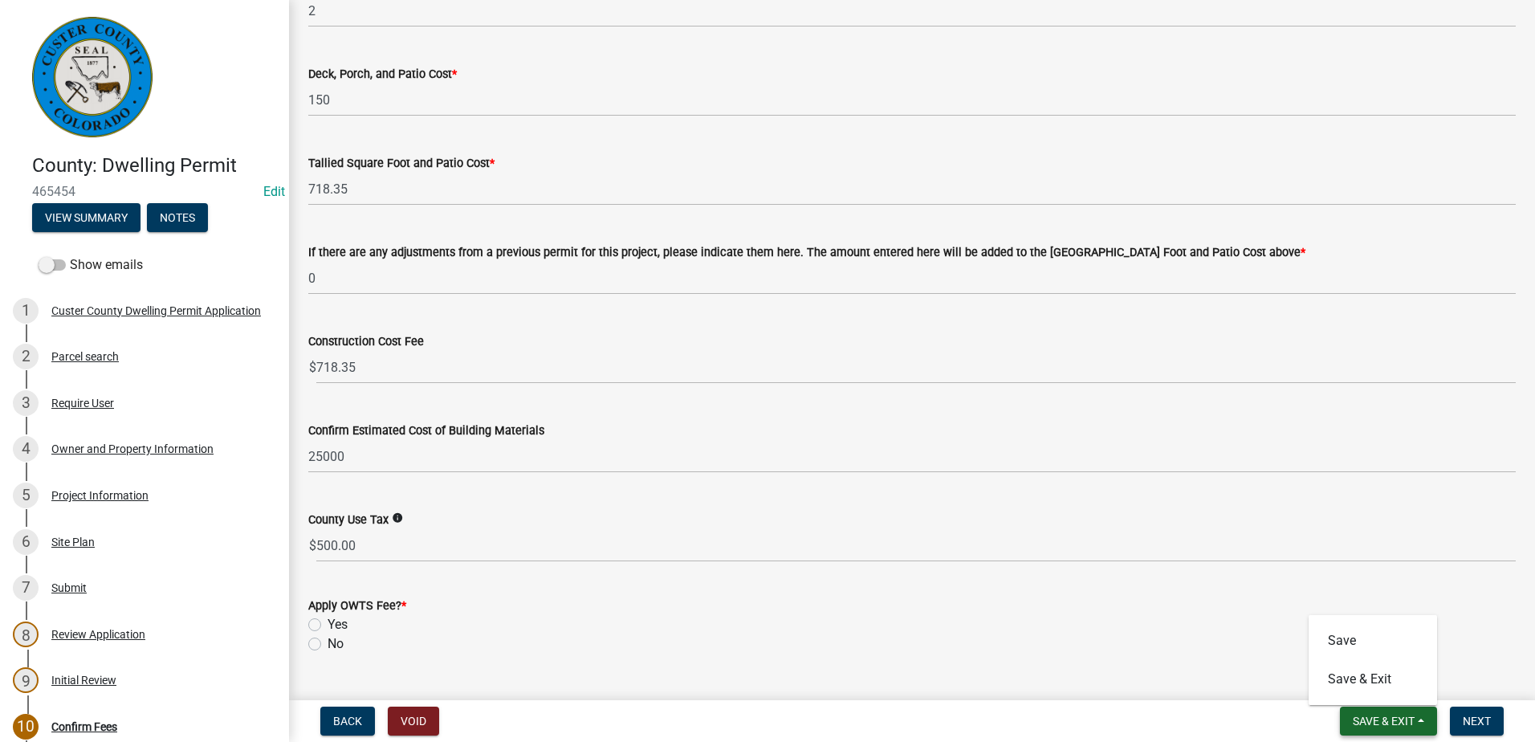
scroll to position [310, 0]
